Goal: Task Accomplishment & Management: Complete application form

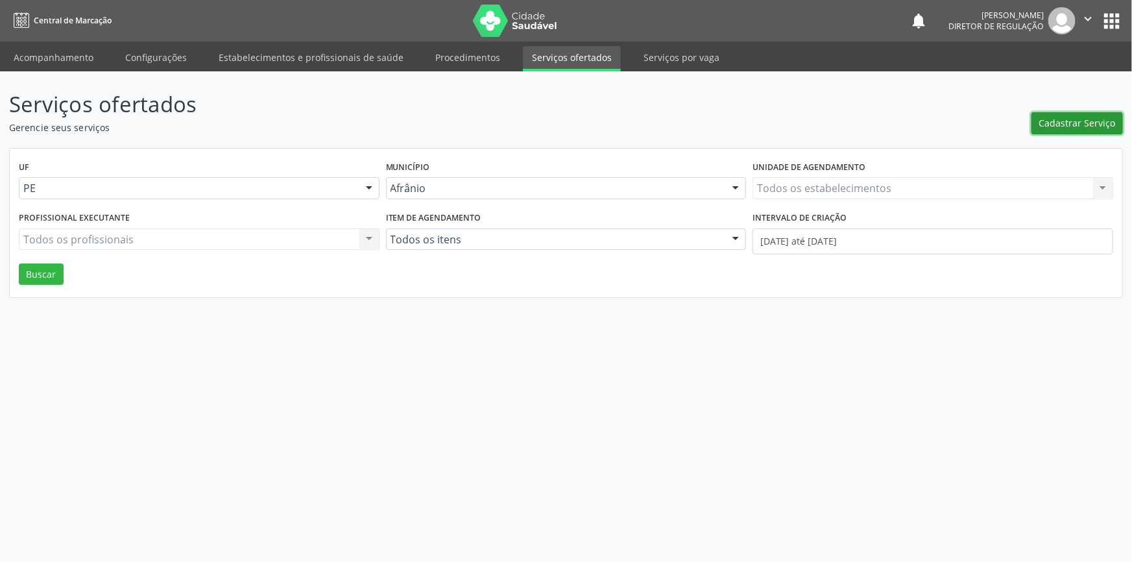
click at [1054, 125] on span "Cadastrar Serviço" at bounding box center [1078, 123] width 77 height 14
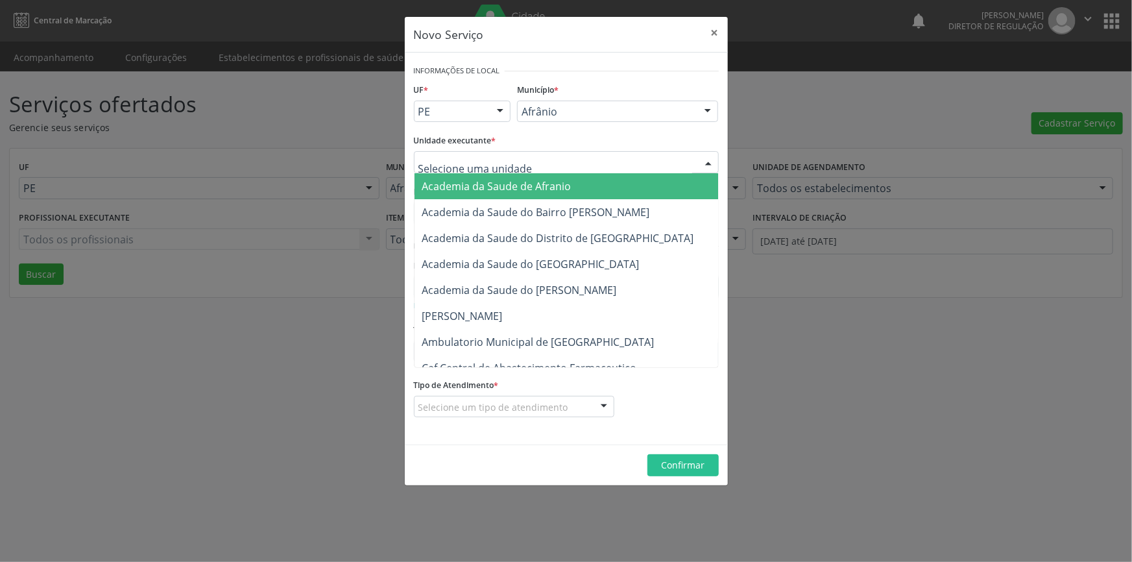
click at [587, 165] on div at bounding box center [566, 162] width 305 height 22
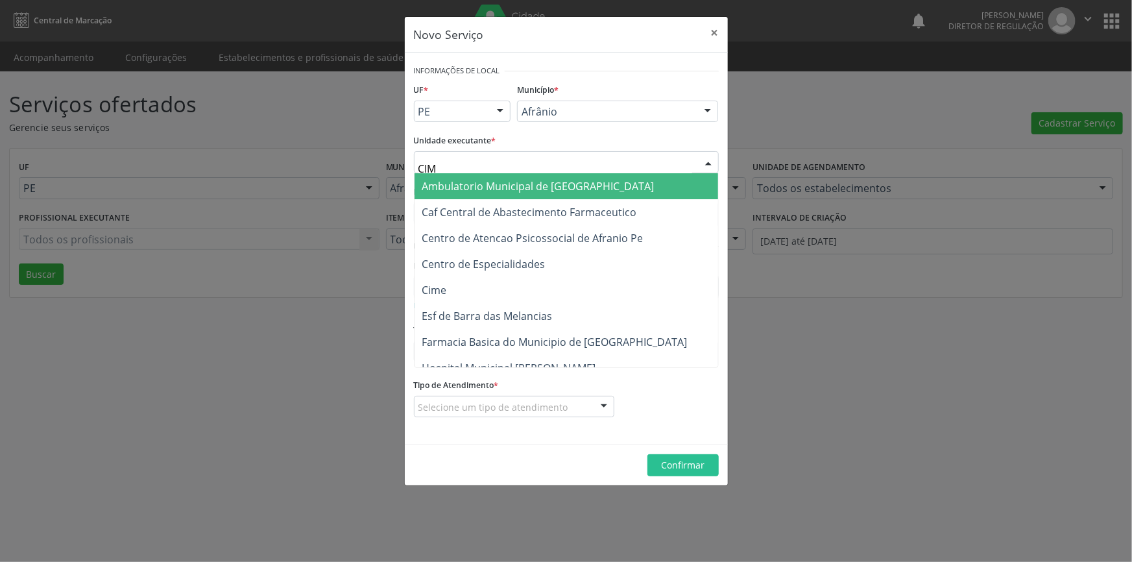
type input "CIME"
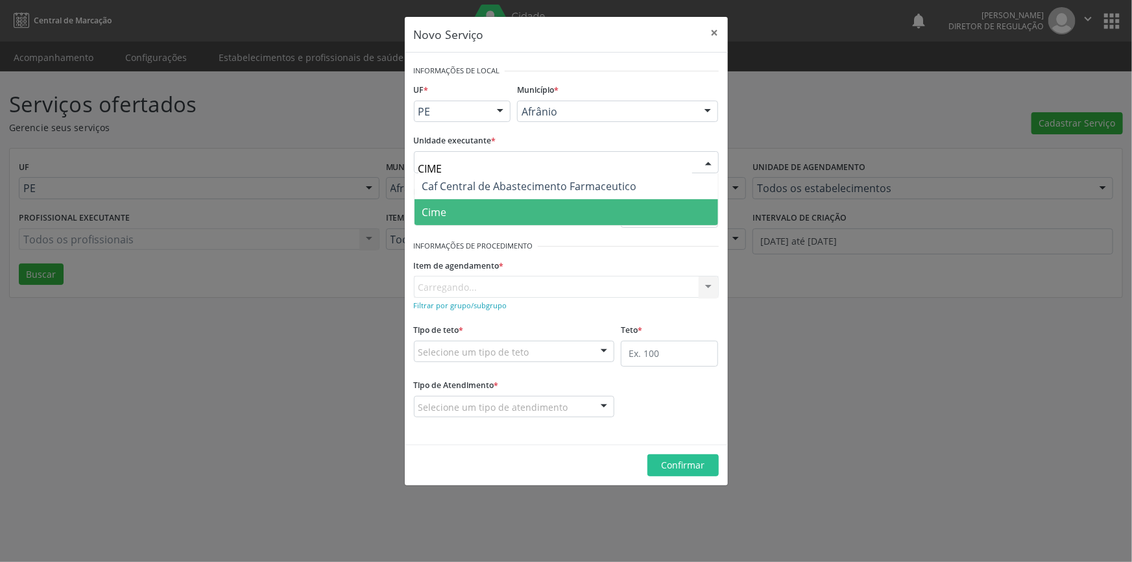
click at [527, 201] on span "Cime" at bounding box center [567, 212] width 304 height 26
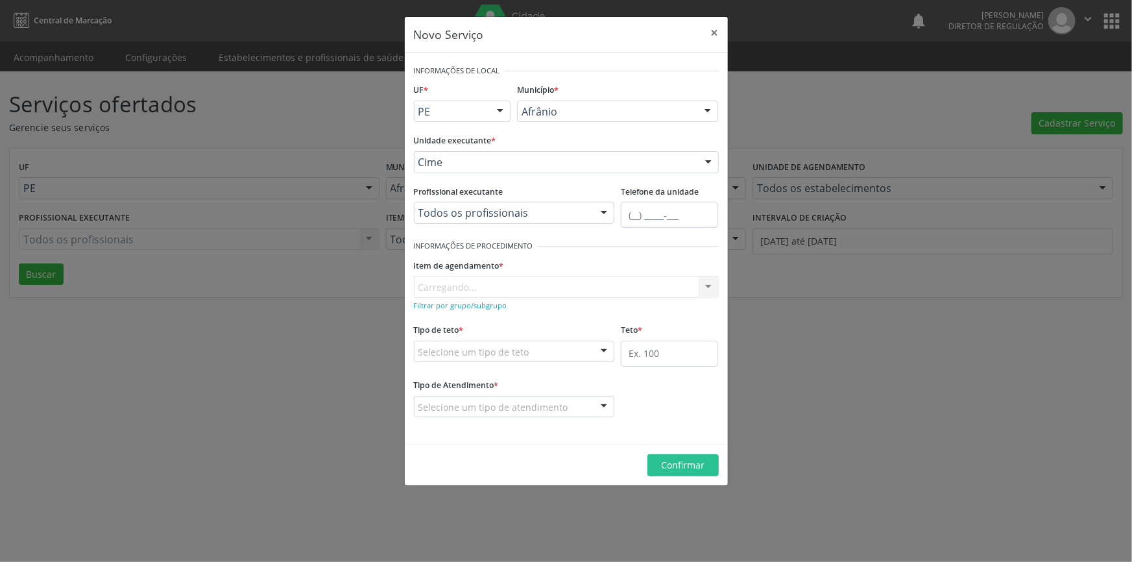
click at [467, 293] on div "Item de agendamento * [GEOGRAPHIC_DATA]... No elements found. Consider changing…" at bounding box center [566, 277] width 305 height 42
click at [467, 289] on div "Item de agendamento * [GEOGRAPHIC_DATA]... No elements found. Consider changing…" at bounding box center [566, 277] width 305 height 42
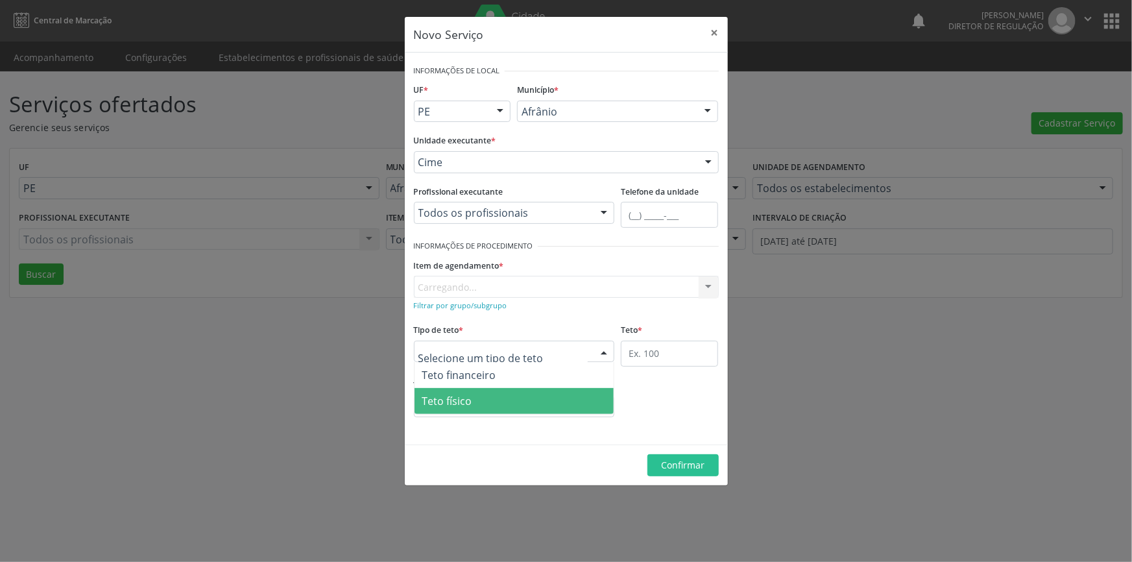
click at [482, 393] on span "Teto físico" at bounding box center [515, 401] width 200 height 26
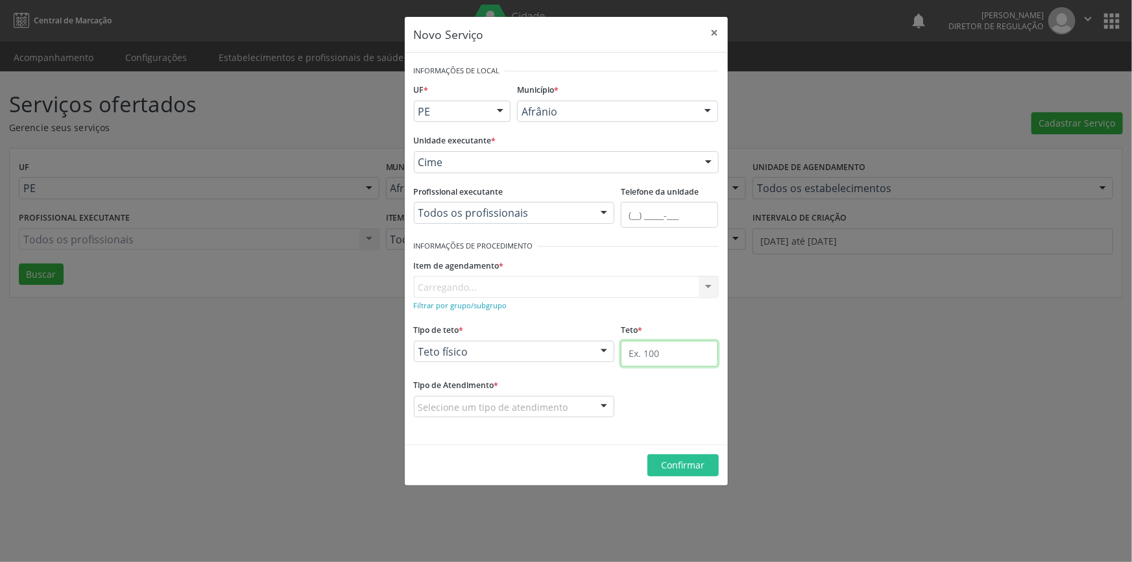
click at [685, 360] on input "text" at bounding box center [669, 354] width 97 height 26
type input "1"
click at [544, 415] on div at bounding box center [514, 407] width 201 height 22
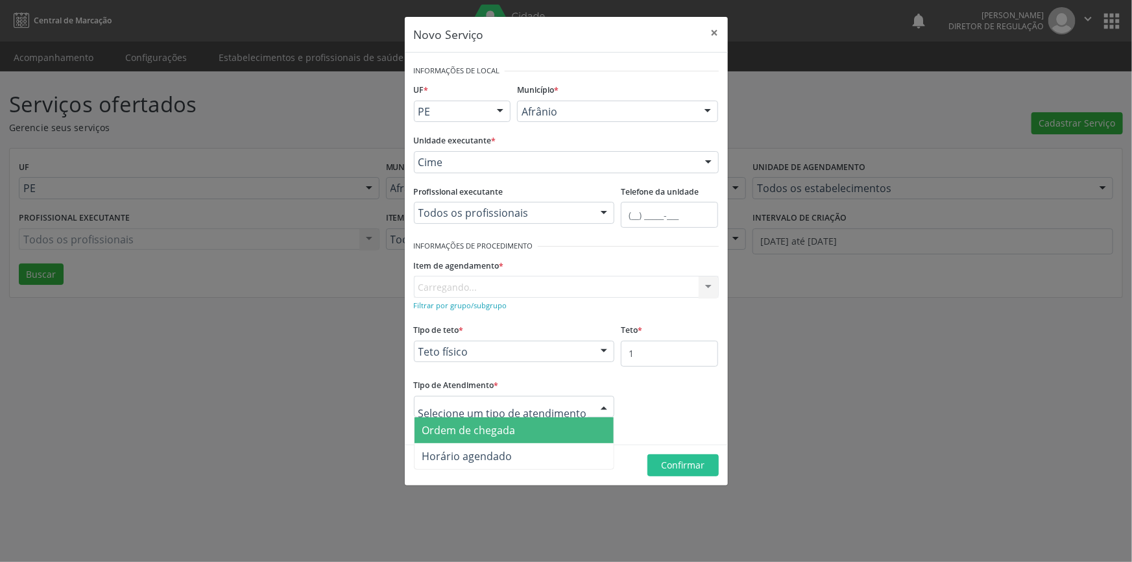
click at [526, 422] on span "Ordem de chegada" at bounding box center [515, 430] width 200 height 26
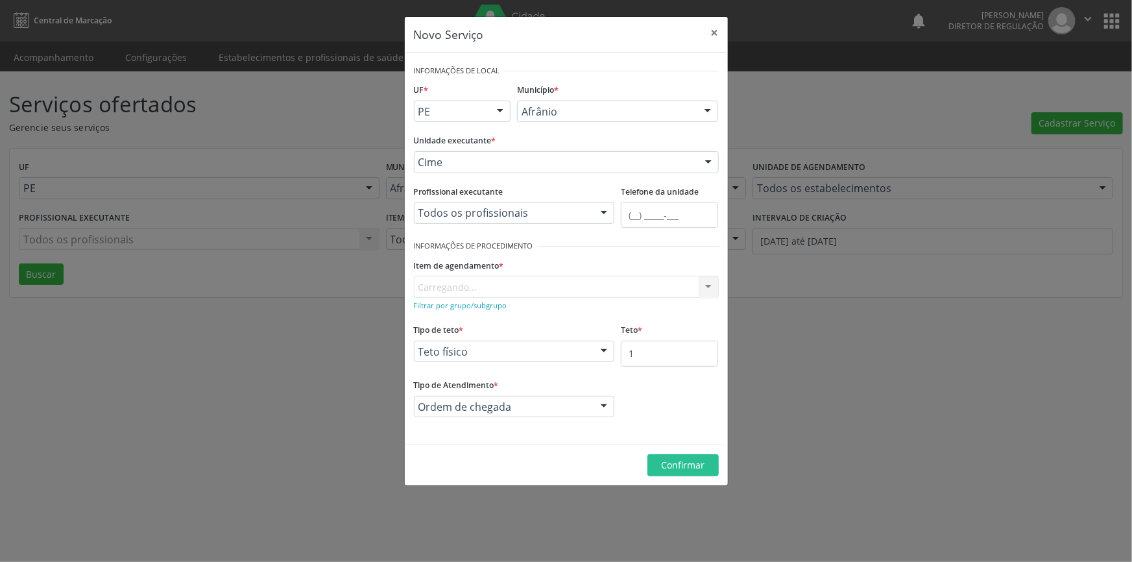
click at [549, 283] on div "Item de agendamento * [GEOGRAPHIC_DATA]... No elements found. Consider changing…" at bounding box center [566, 277] width 305 height 42
click at [549, 283] on div "Buscar por procedimento" at bounding box center [566, 287] width 305 height 22
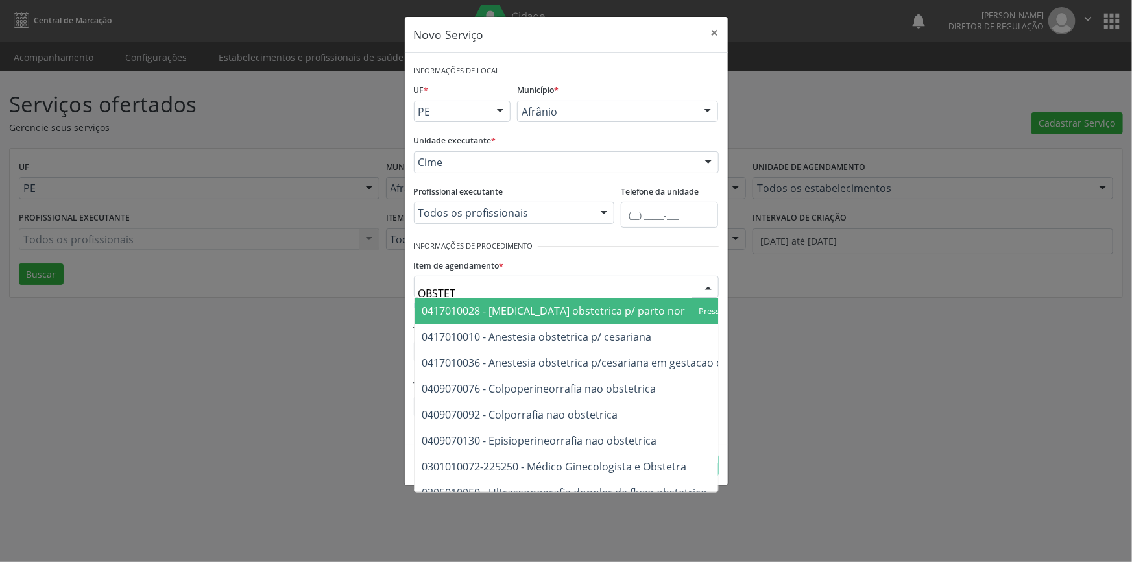
type input "OBSTETR"
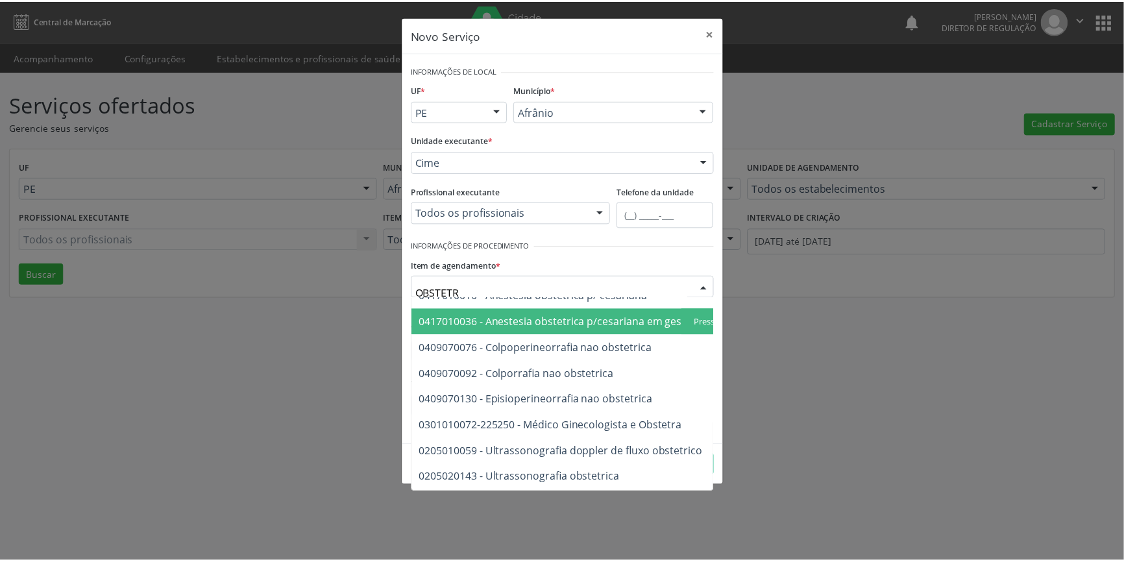
scroll to position [74, 0]
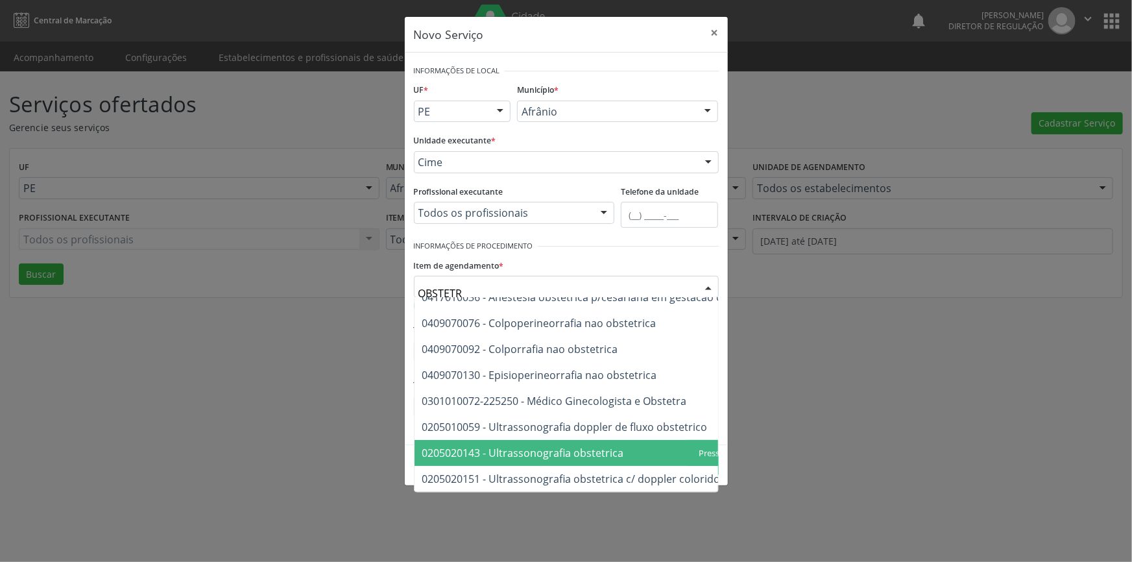
click at [581, 446] on span "0205020143 - Ultrassonografia obstetrica" at bounding box center [523, 453] width 202 height 14
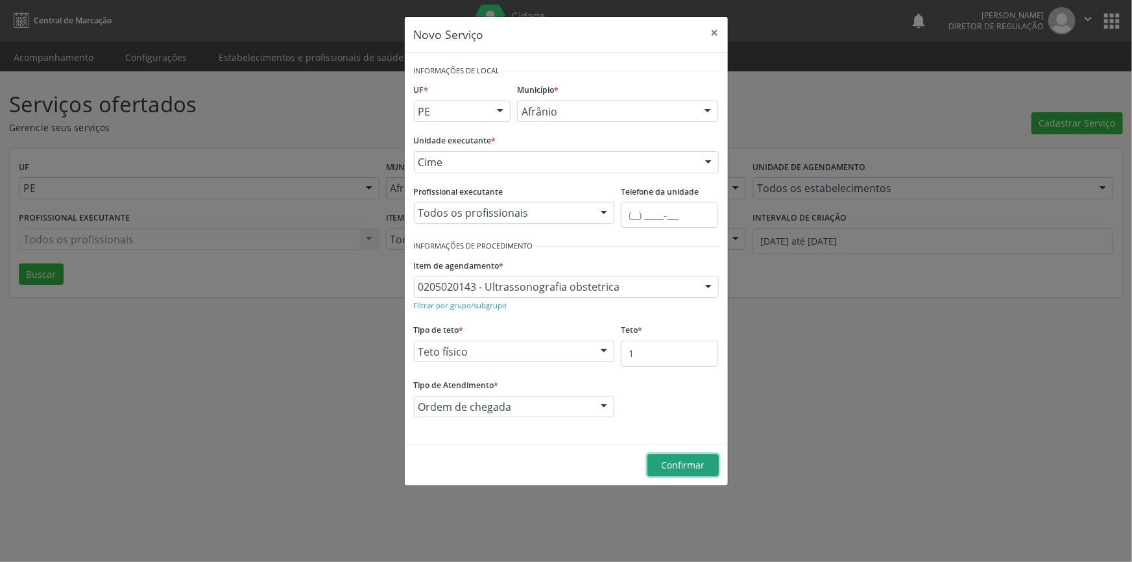
click at [668, 456] on button "Confirmar" at bounding box center [683, 465] width 71 height 22
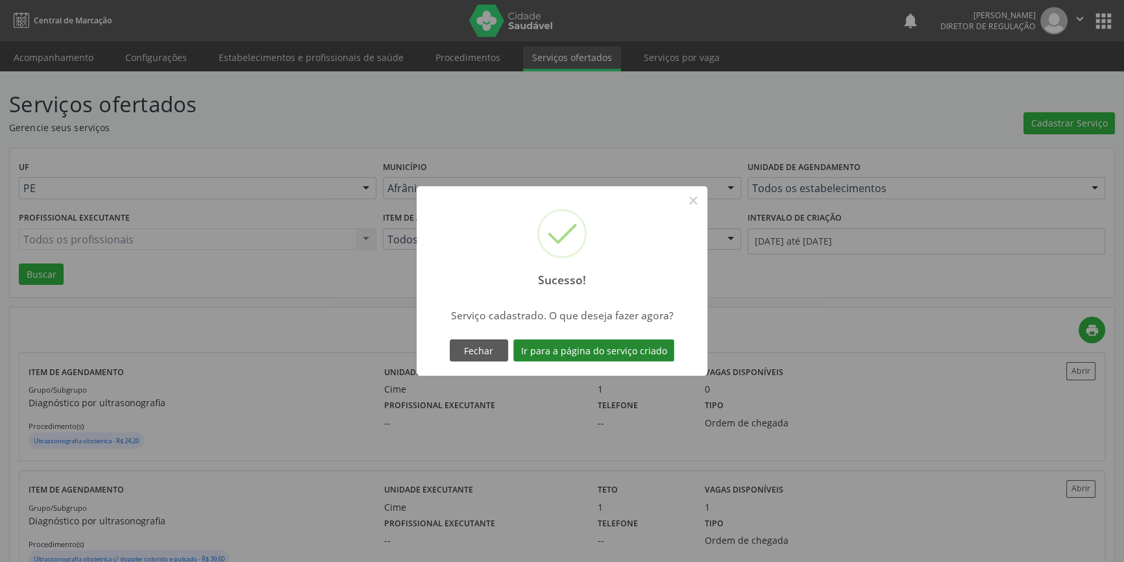
drag, startPoint x: 650, startPoint y: 338, endPoint x: 650, endPoint y: 347, distance: 8.5
click at [649, 343] on div "Fechar Ir para a página do serviço criado" at bounding box center [561, 350] width 231 height 27
click at [650, 347] on button "Ir para a página do serviço criado" at bounding box center [593, 350] width 161 height 22
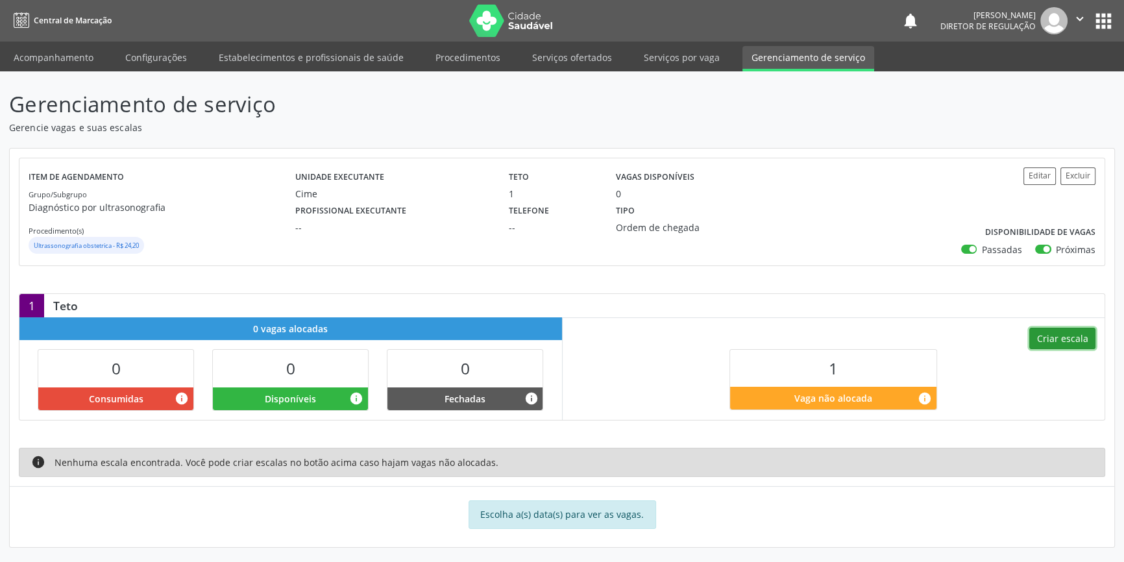
click at [1060, 345] on button "Criar escala" at bounding box center [1062, 339] width 66 height 22
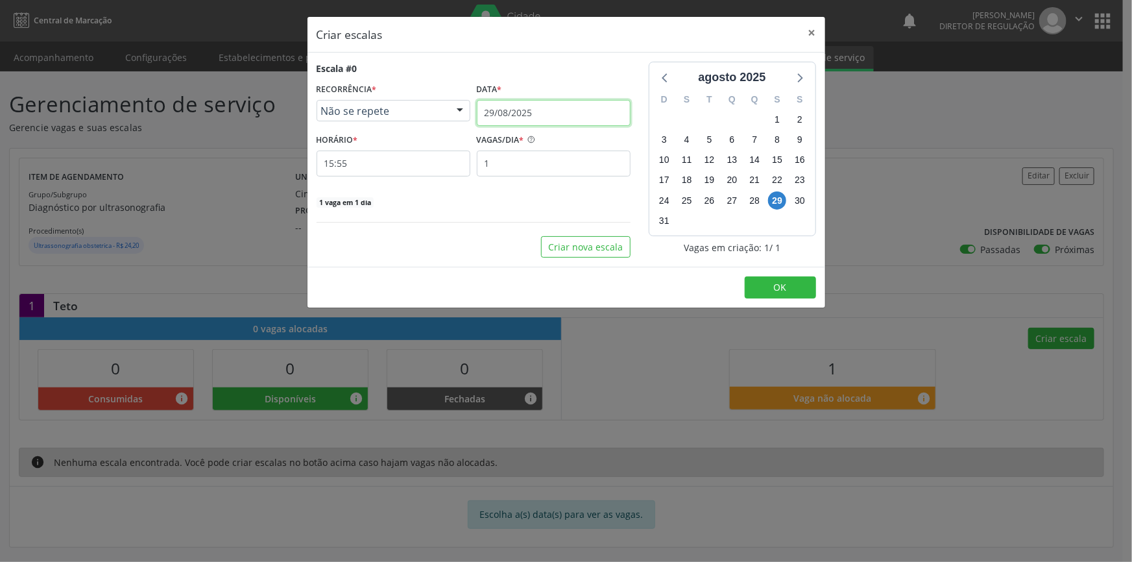
click at [522, 123] on body "Central de Marcação notifications [PERSON_NAME] Diretor de regulação  Configur…" at bounding box center [566, 281] width 1132 height 562
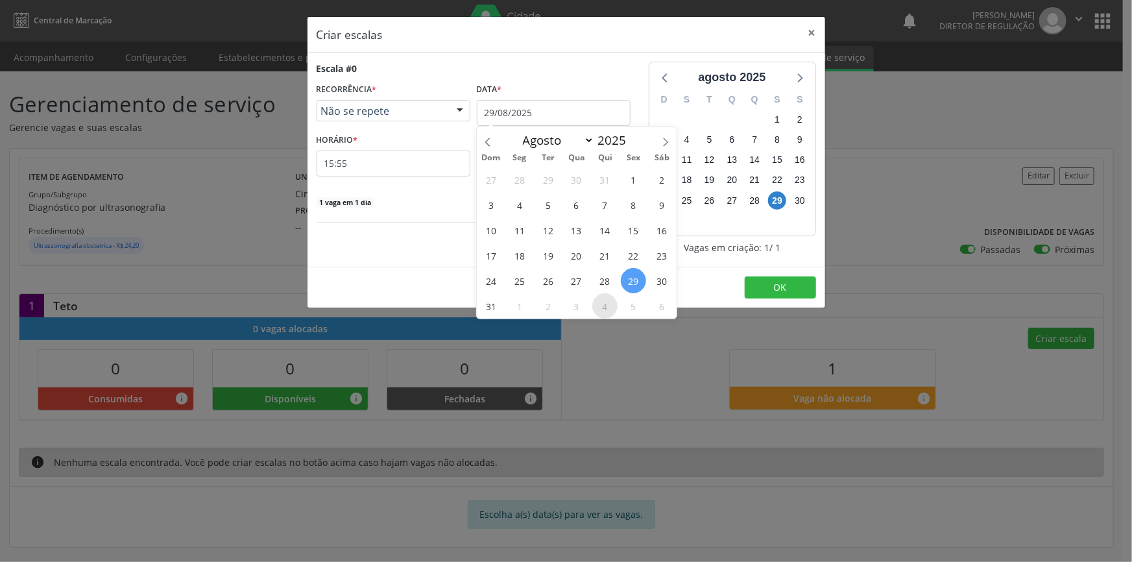
click at [609, 304] on span "4" at bounding box center [604, 305] width 25 height 25
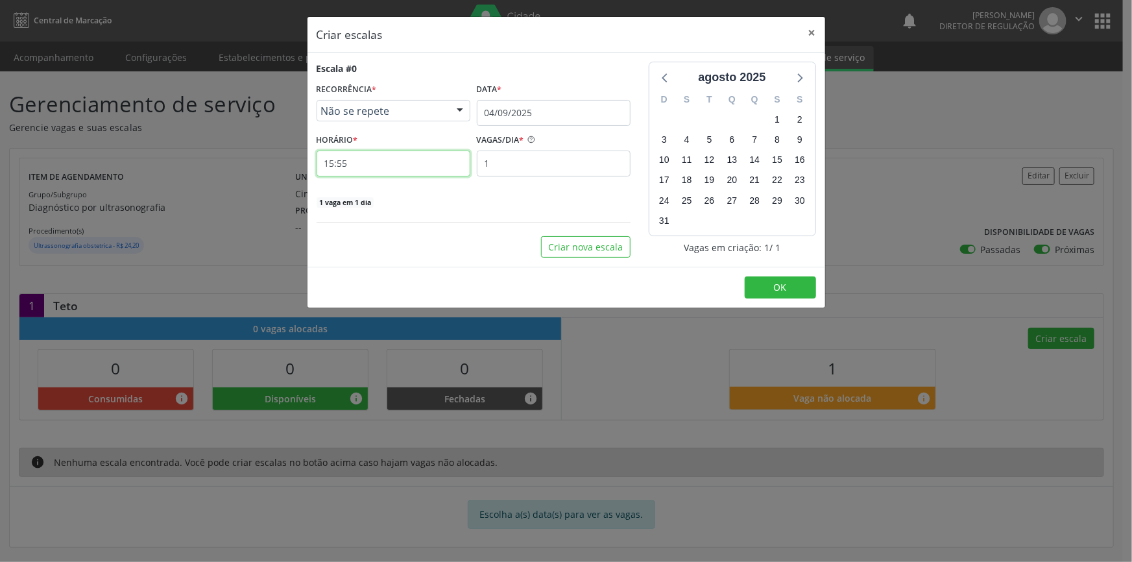
click at [410, 174] on input "15:55" at bounding box center [394, 164] width 154 height 26
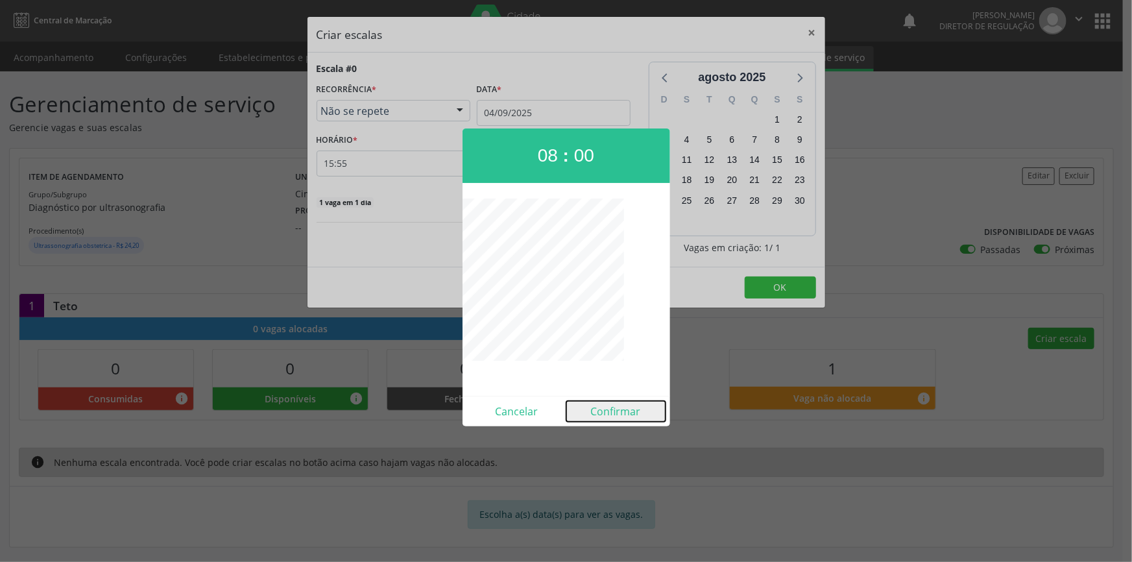
click at [630, 416] on button "Confirmar" at bounding box center [616, 411] width 99 height 21
type input "08:00"
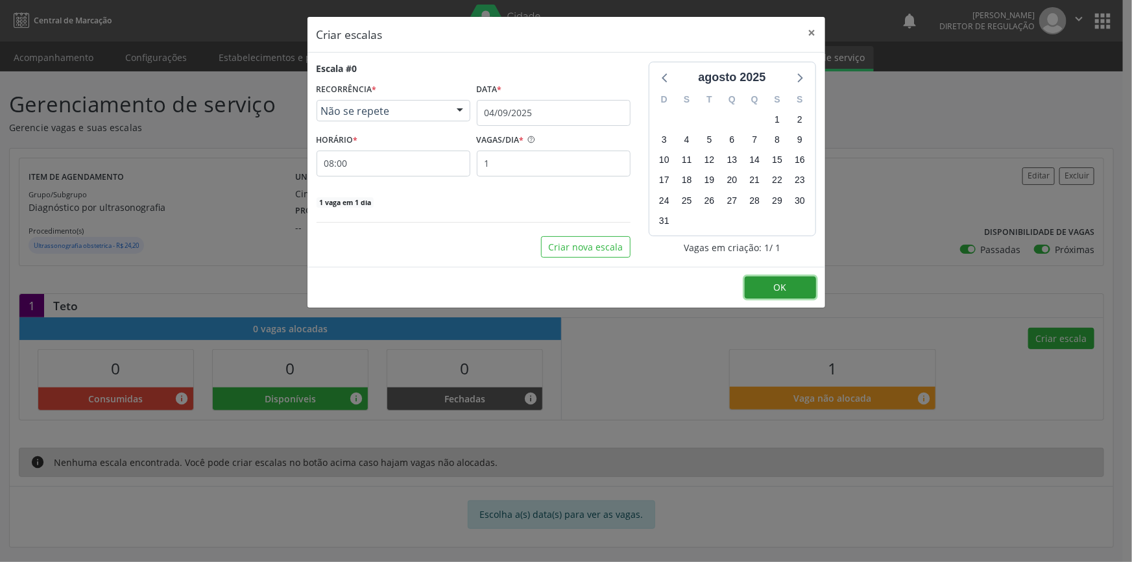
click at [766, 291] on button "OK" at bounding box center [780, 287] width 71 height 22
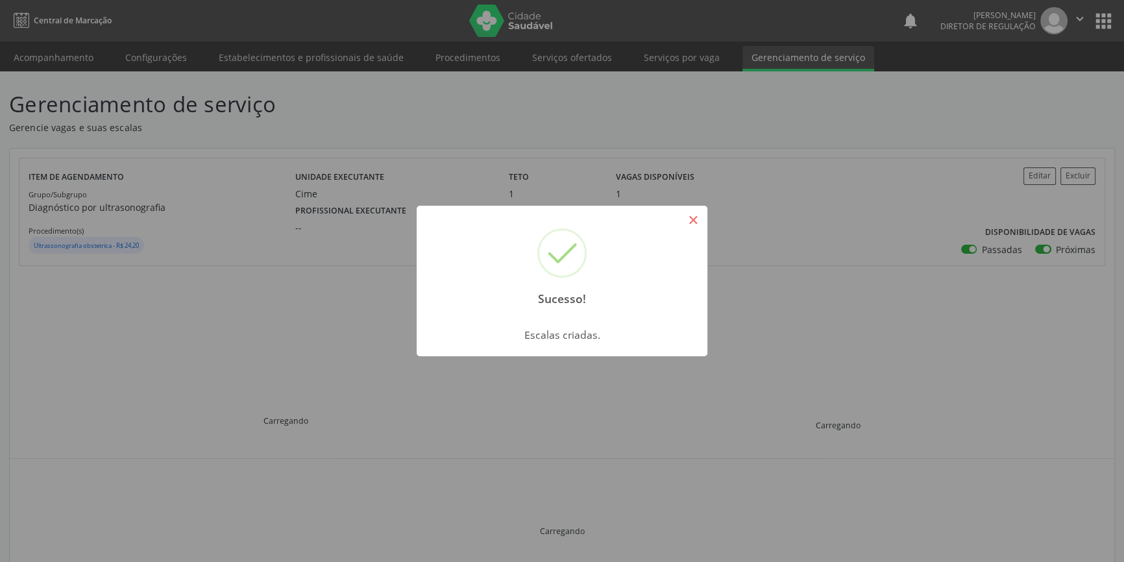
click at [692, 231] on div "Sucesso! ×" at bounding box center [562, 262] width 291 height 112
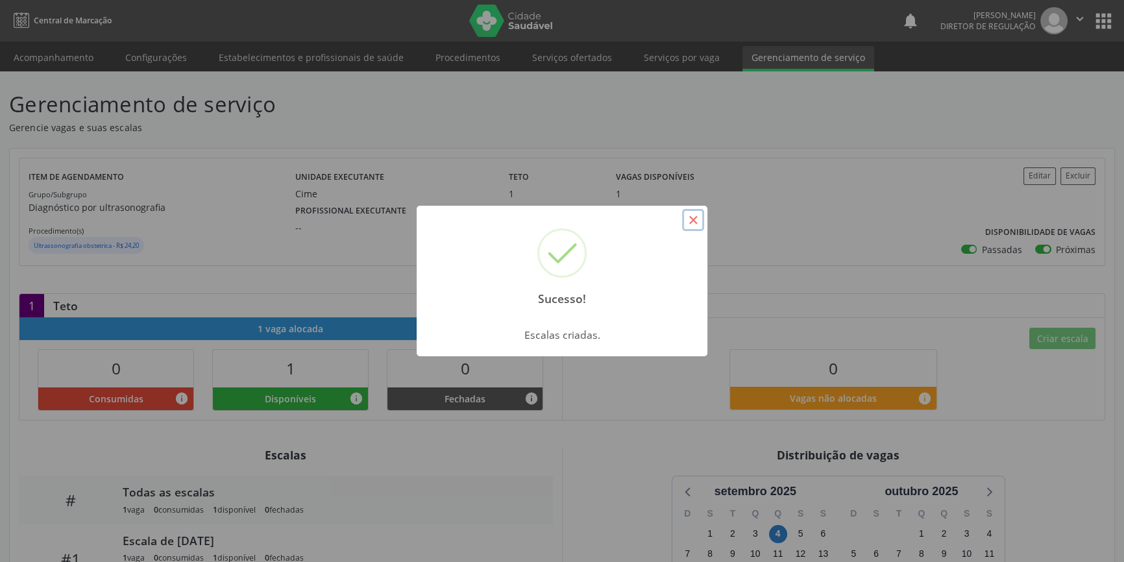
click at [692, 223] on button "×" at bounding box center [693, 220] width 22 height 22
